Goal: Information Seeking & Learning: Learn about a topic

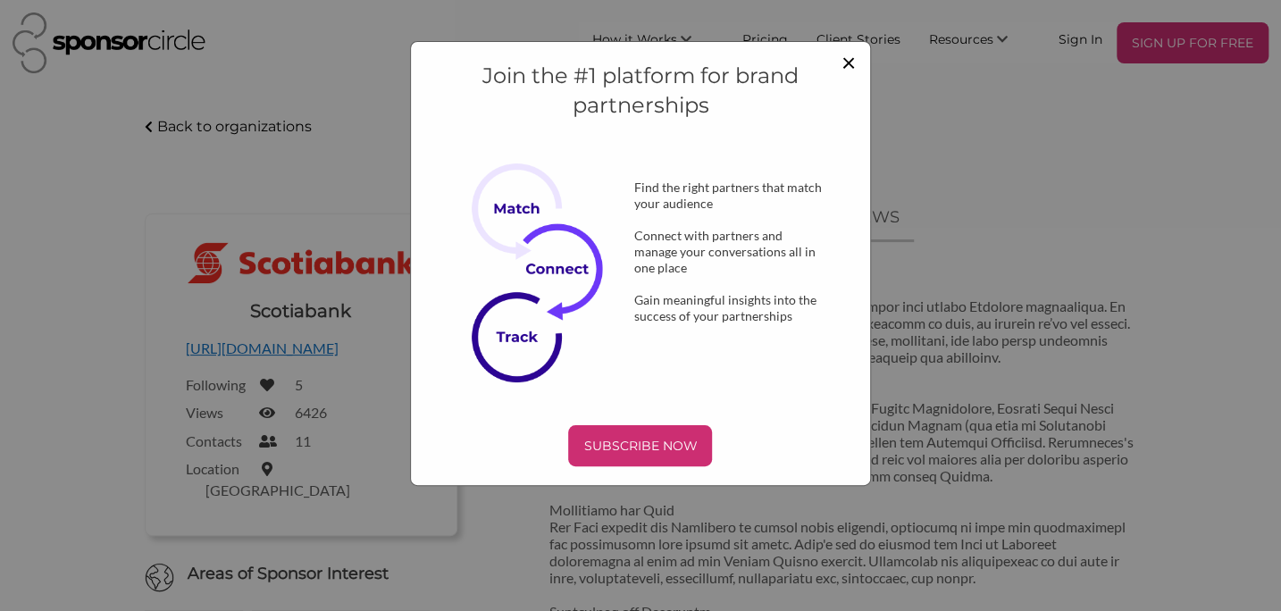
click at [848, 67] on span "×" at bounding box center [849, 61] width 14 height 30
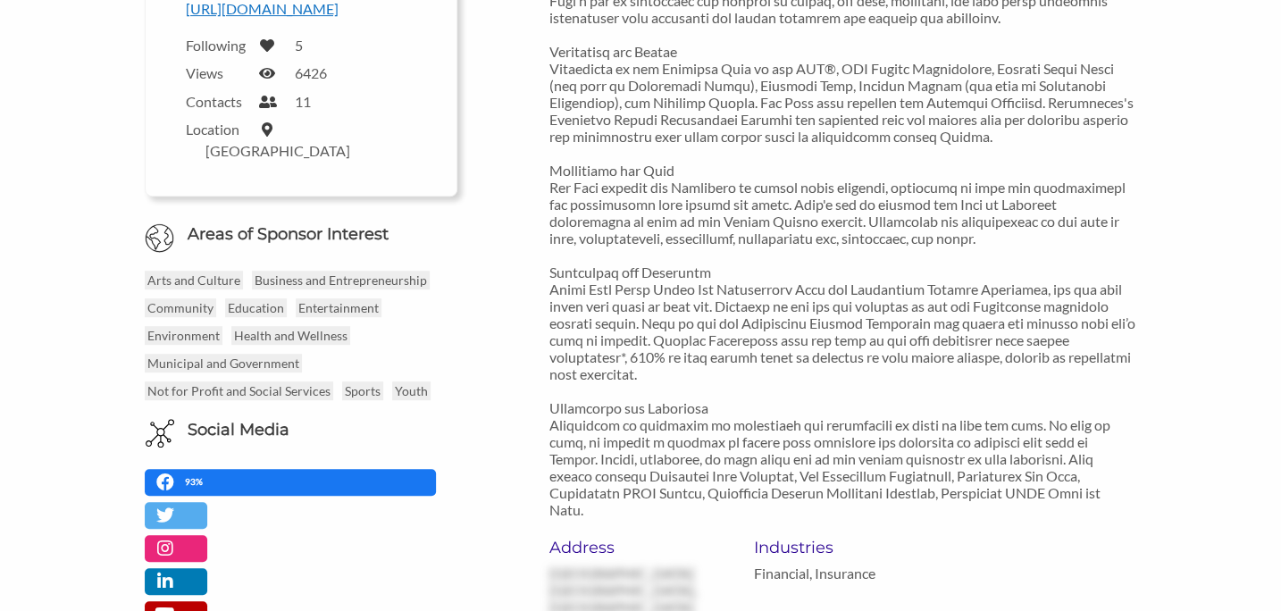
scroll to position [616, 0]
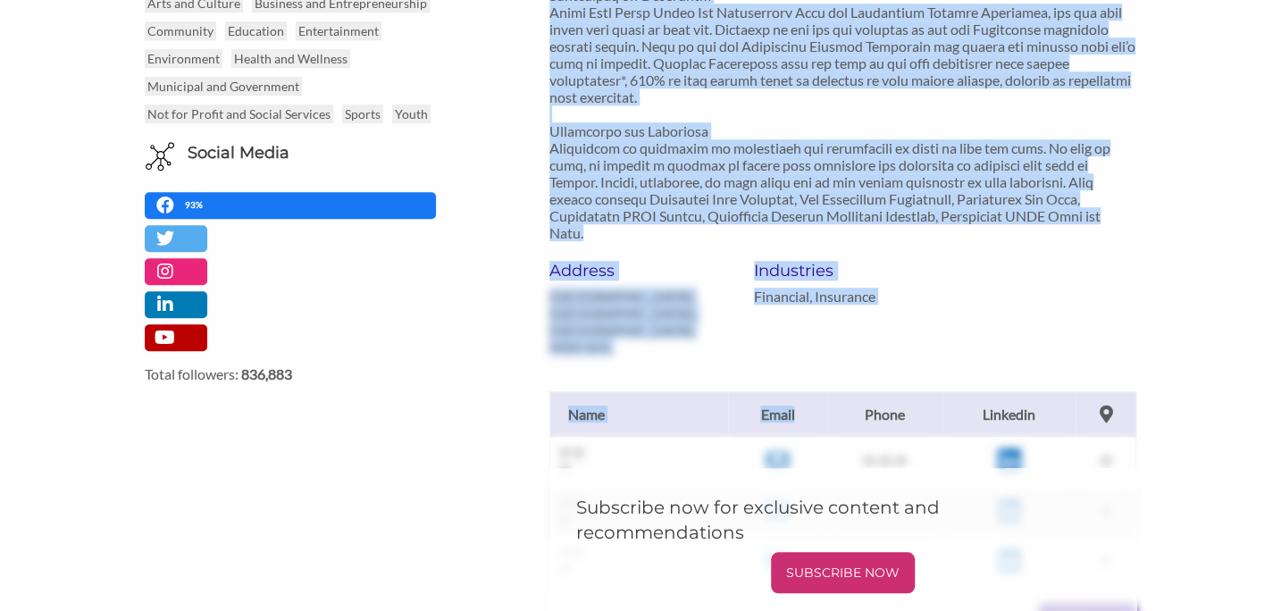
drag, startPoint x: 549, startPoint y: 30, endPoint x: 823, endPoint y: 407, distance: 466.2
click at [823, 407] on div "Sponsorship Overview Address [GEOGRAPHIC_DATA] Industries Financial, Insurance …" at bounding box center [842, 306] width 587 height 1305
copy div "Sponsorship Overview We recognize the importance of access to opportunities tha…"
click at [808, 294] on p "Financial, Insurance" at bounding box center [843, 296] width 178 height 17
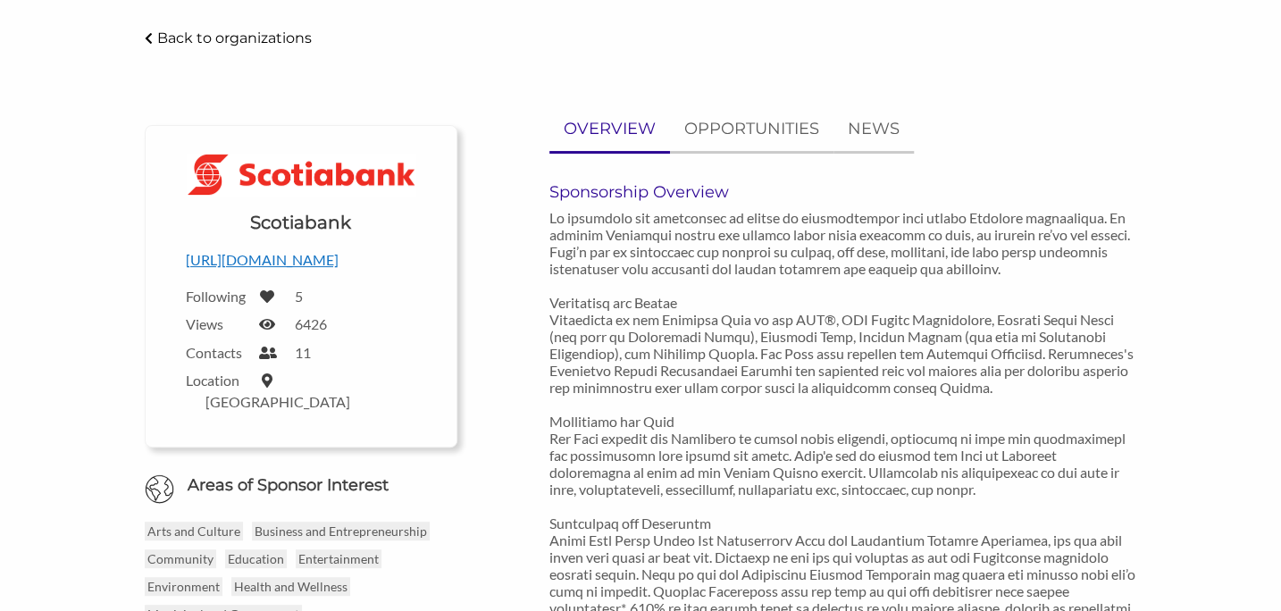
scroll to position [0, 0]
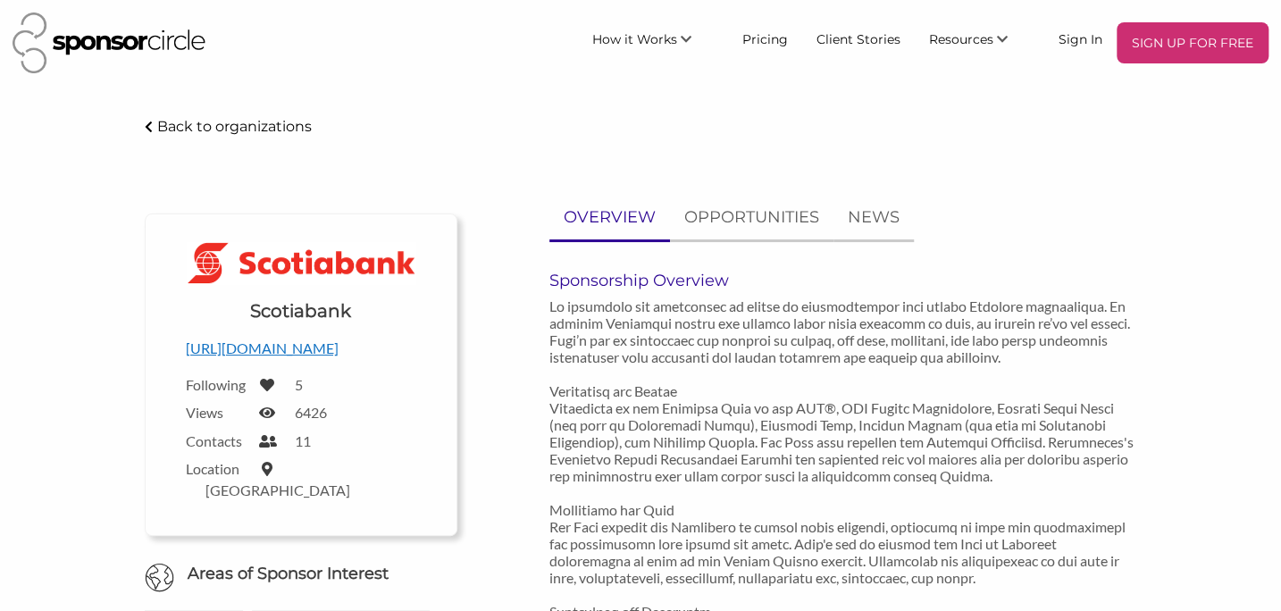
click at [152, 45] on img at bounding box center [109, 43] width 193 height 61
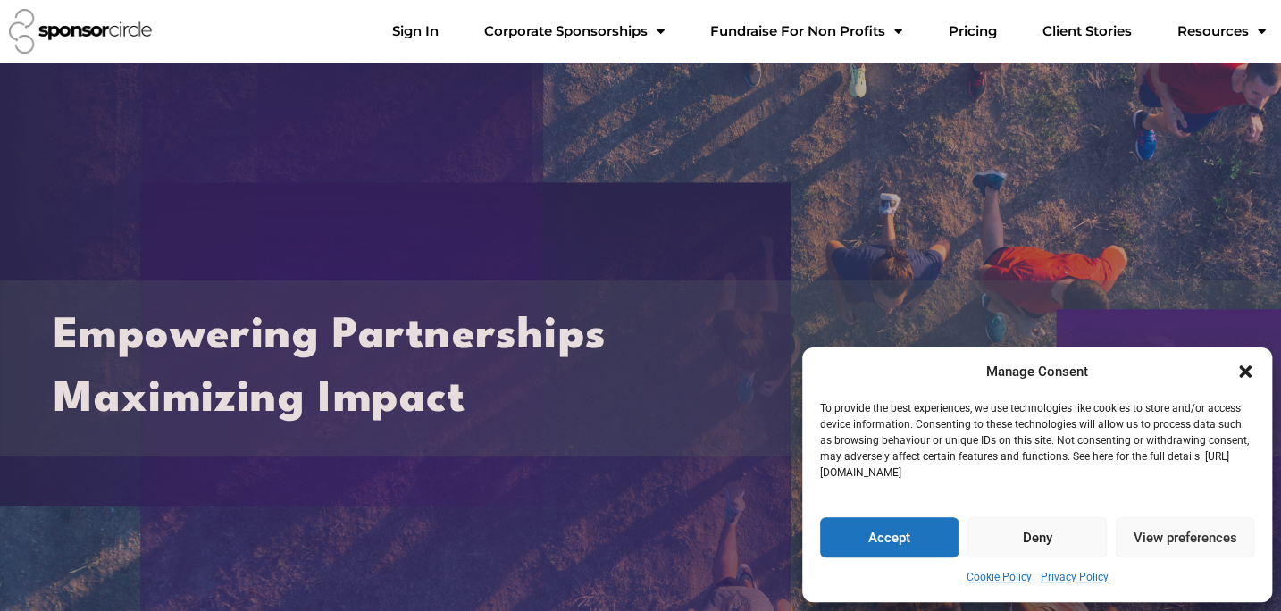
click at [1251, 373] on icon "Close dialogue" at bounding box center [1245, 372] width 18 height 18
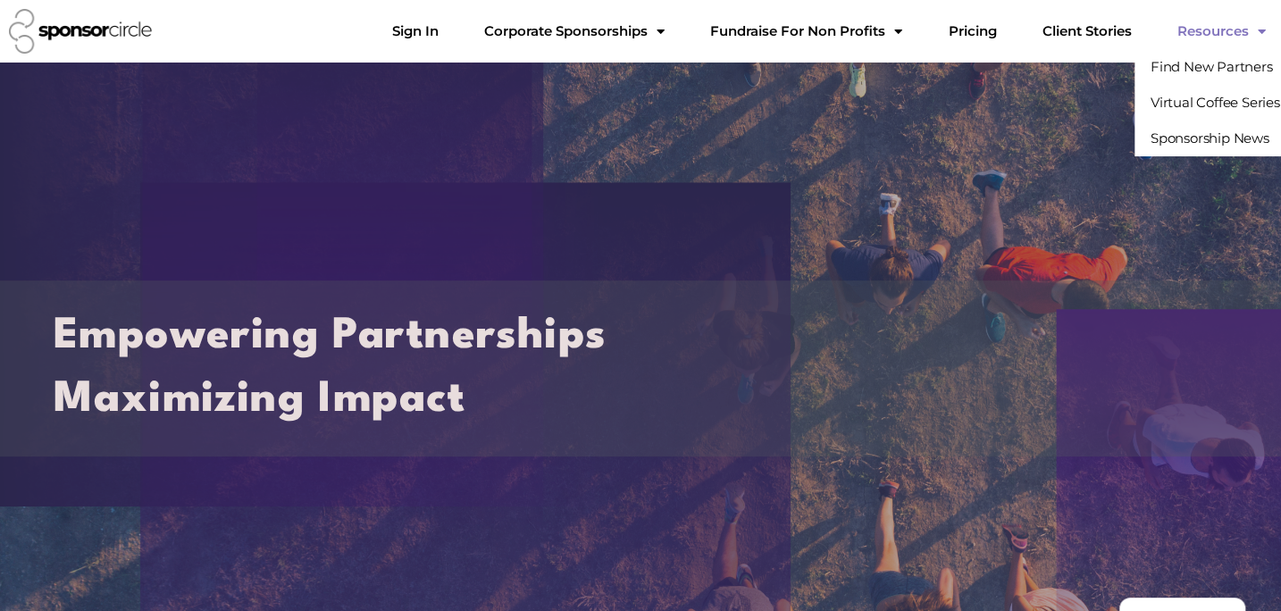
click at [1235, 37] on link "Resources" at bounding box center [1220, 31] width 117 height 36
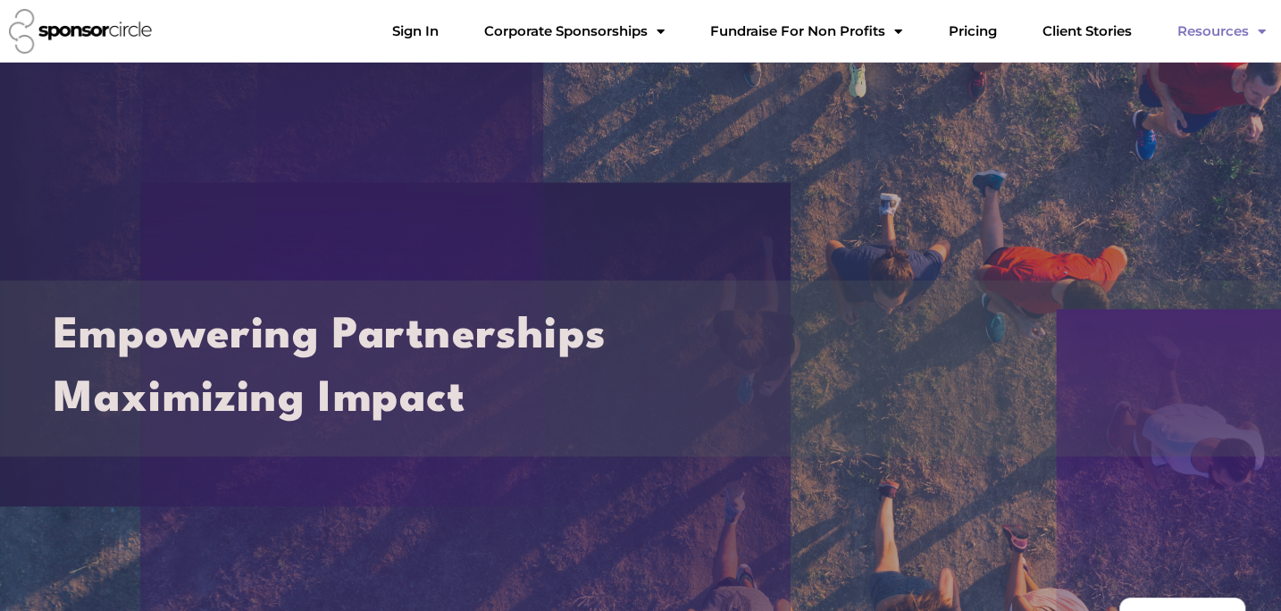
click at [1235, 37] on link "Resources" at bounding box center [1220, 31] width 117 height 36
click at [112, 26] on img at bounding box center [80, 31] width 143 height 45
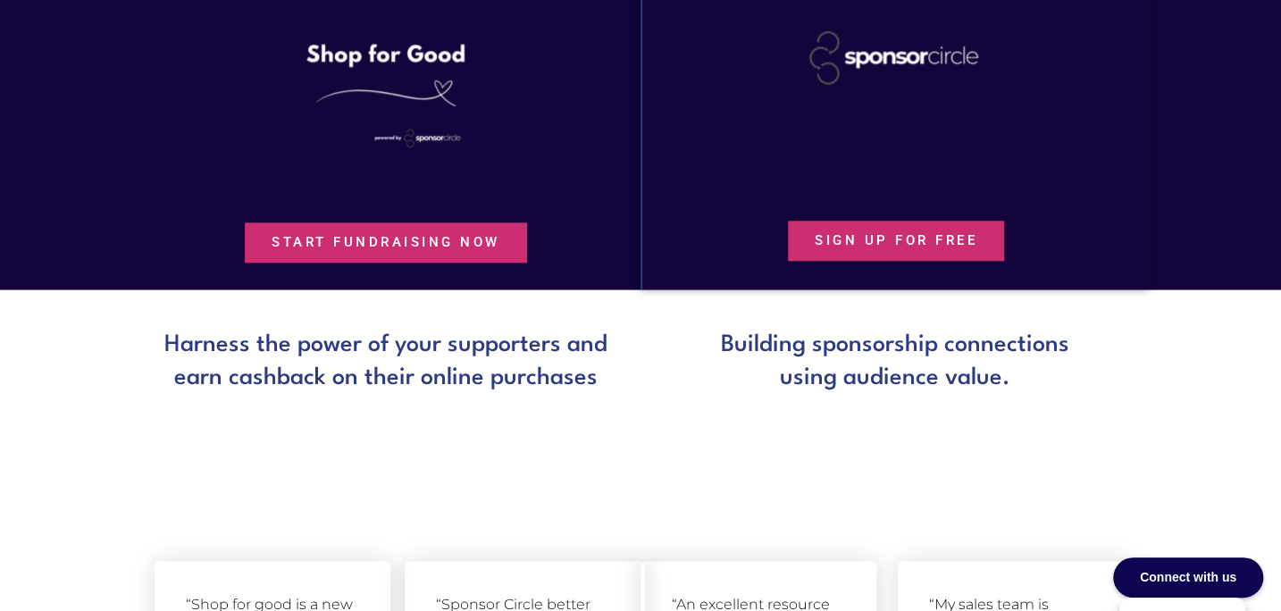
scroll to position [893, 0]
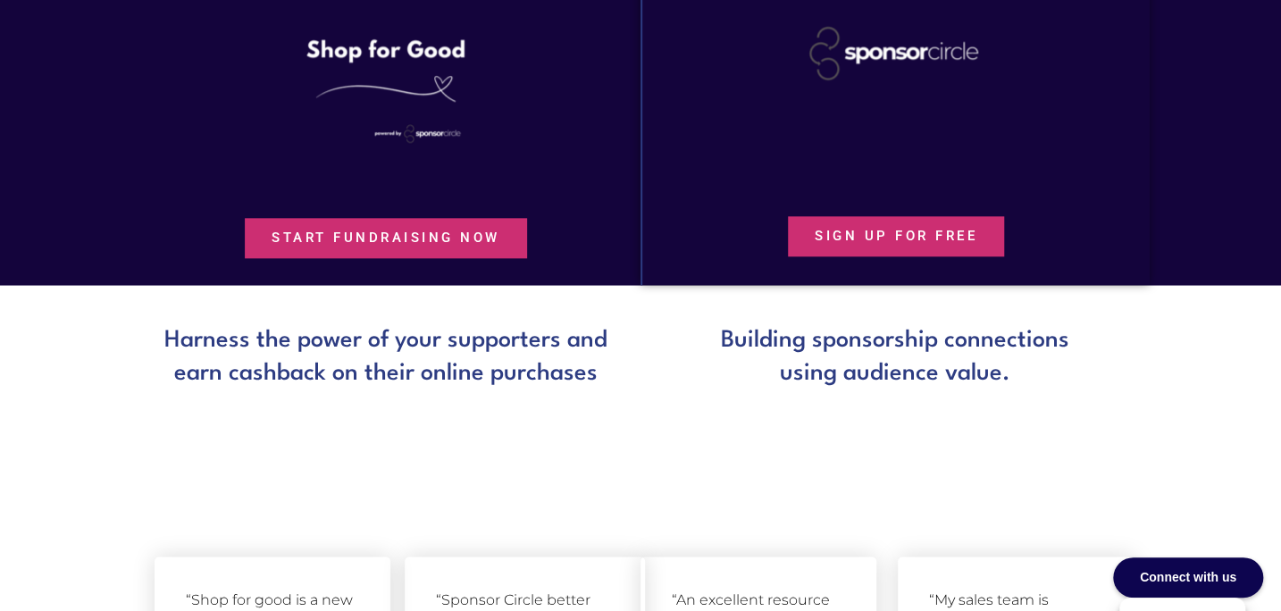
click at [872, 237] on span "SIGN UP FOR FREE" at bounding box center [896, 236] width 163 height 13
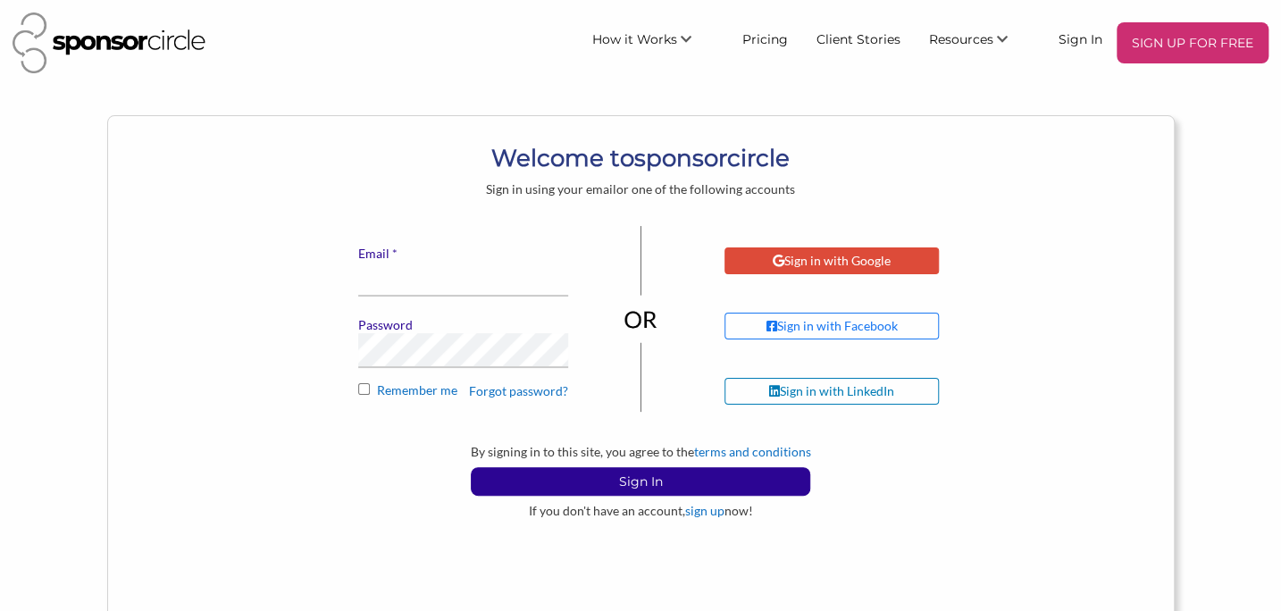
click at [880, 265] on div "Sign in with Google" at bounding box center [832, 261] width 118 height 16
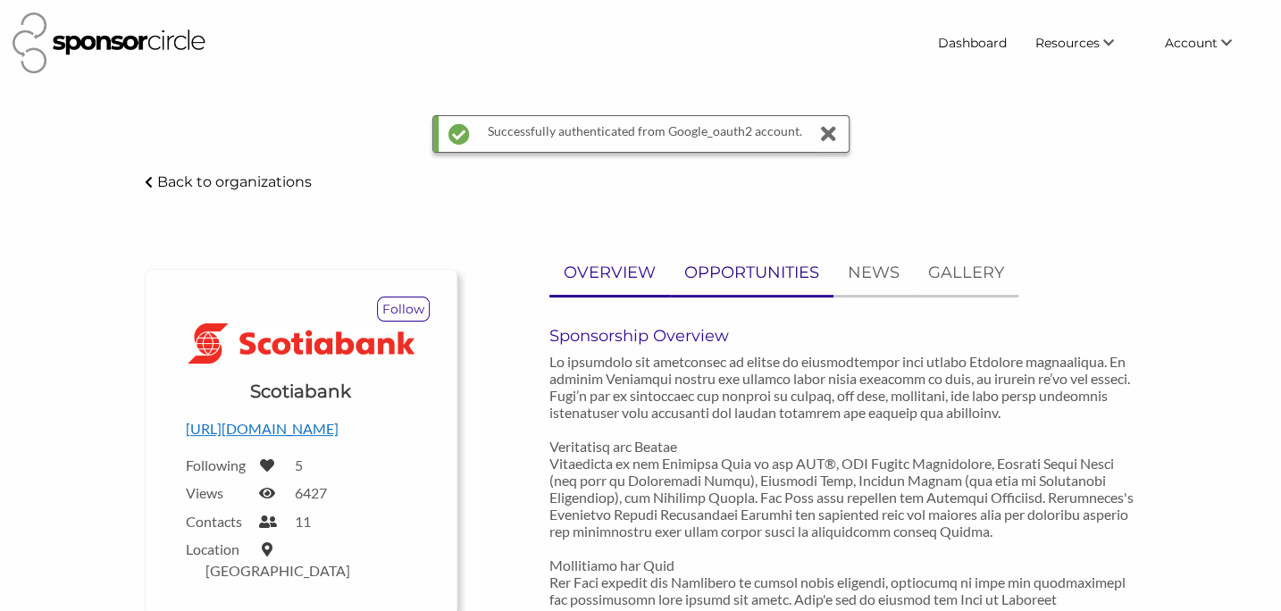
click at [791, 272] on p "OPPORTUNITIES" at bounding box center [751, 273] width 135 height 26
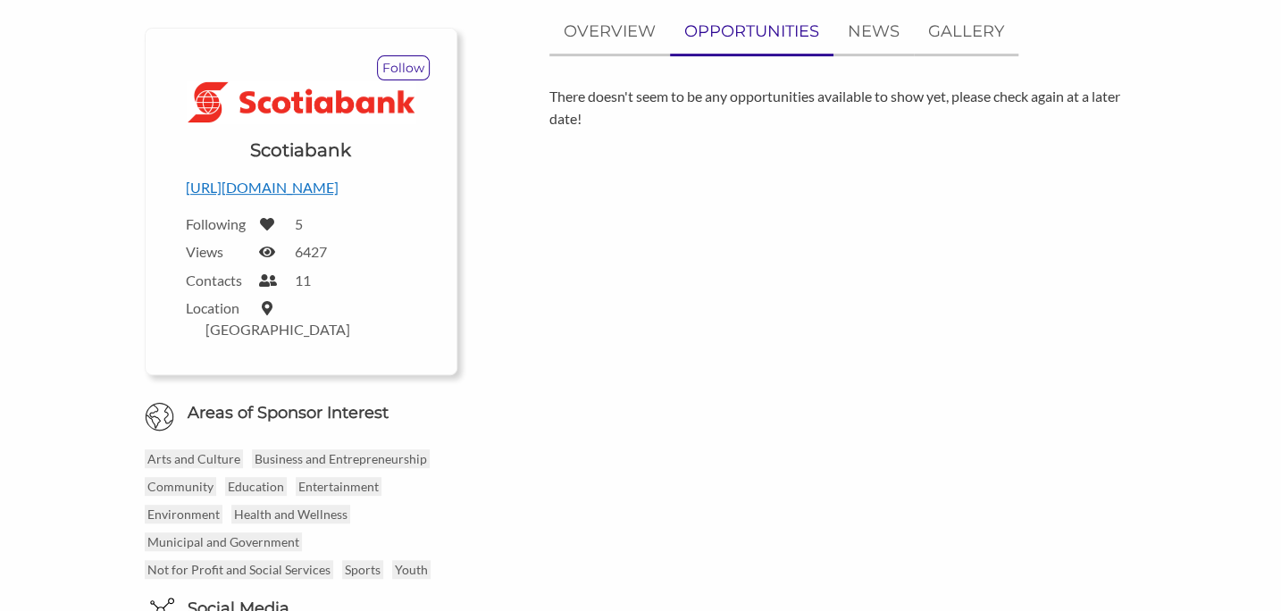
scroll to position [243, 0]
click at [317, 185] on p "[URL][DOMAIN_NAME]" at bounding box center [301, 185] width 230 height 23
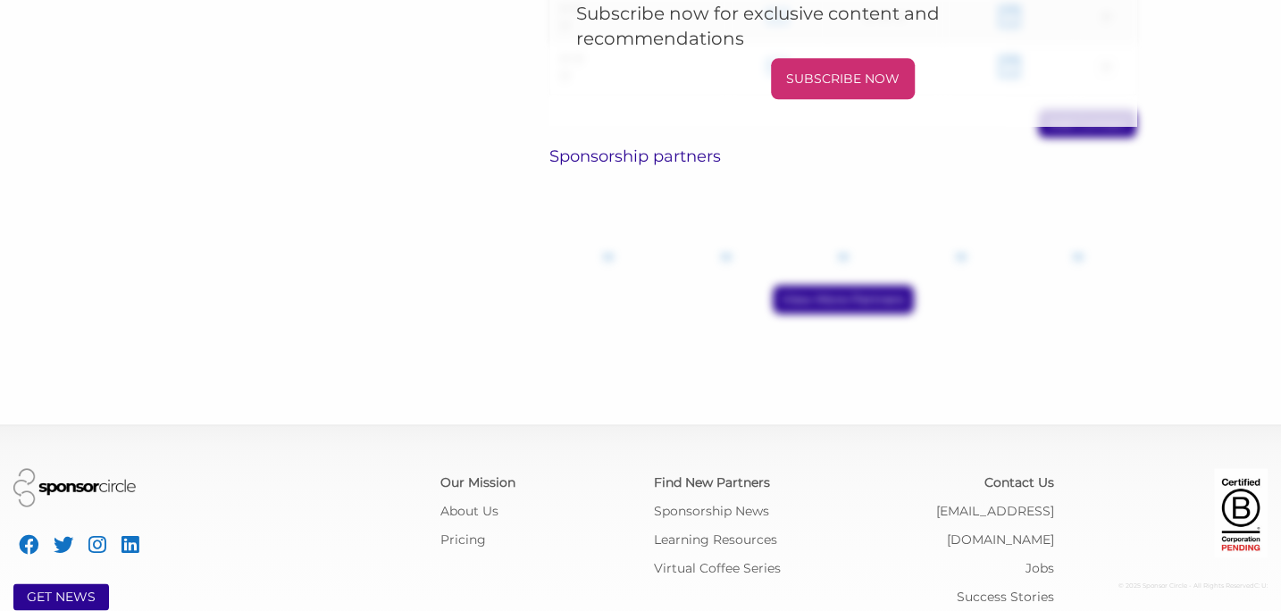
scroll to position [1118, 0]
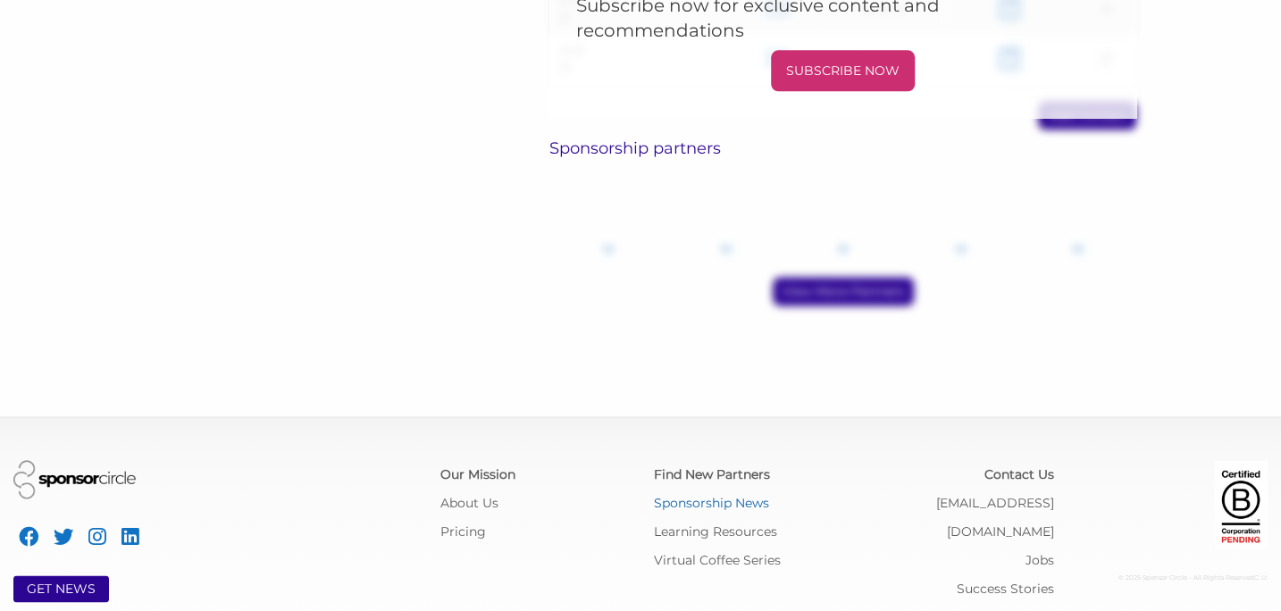
click at [719, 495] on link "Sponsorship News" at bounding box center [711, 503] width 115 height 16
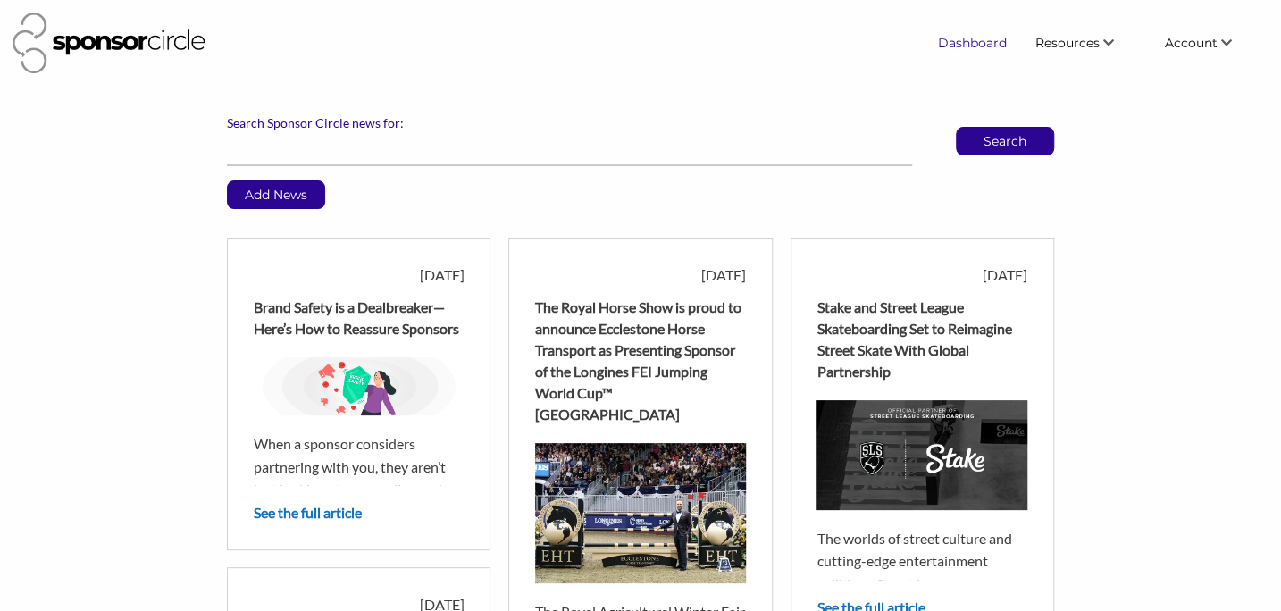
click at [1001, 44] on link "Dashboard" at bounding box center [972, 43] width 97 height 32
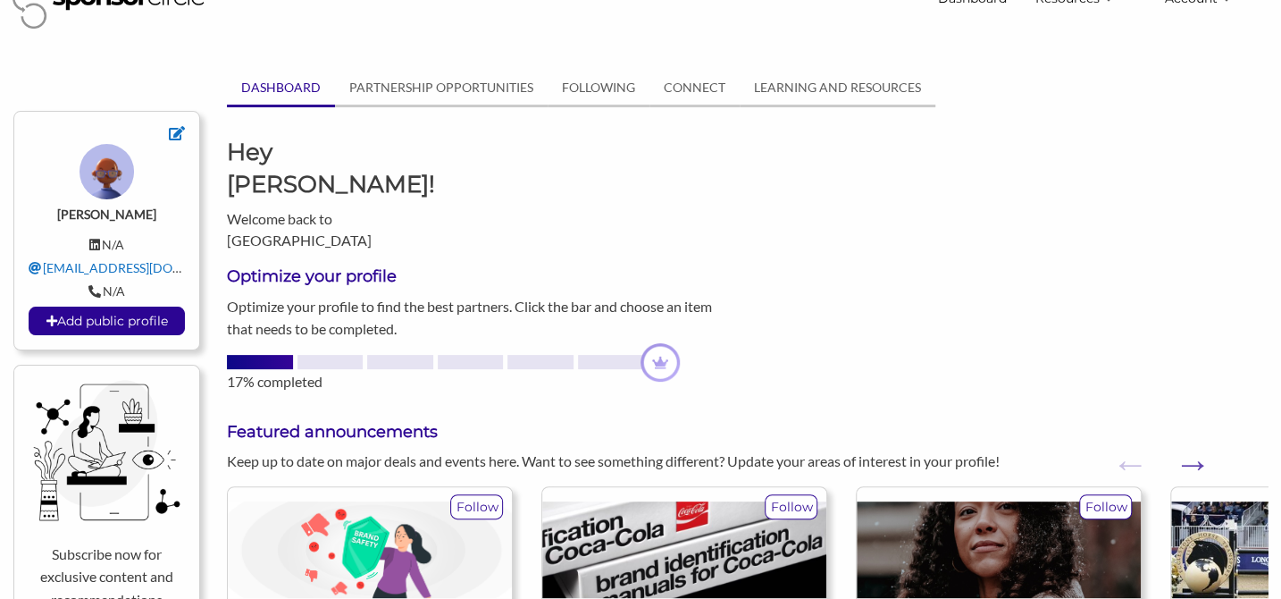
scroll to position [162, 0]
